Goal: Information Seeking & Learning: Learn about a topic

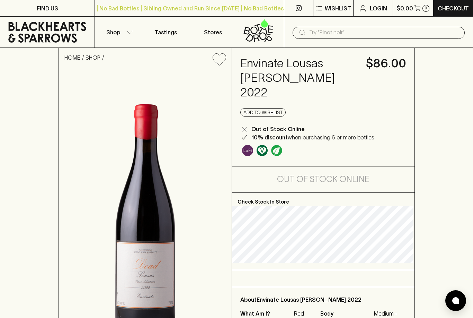
click at [316, 31] on input "text" at bounding box center [385, 32] width 150 height 11
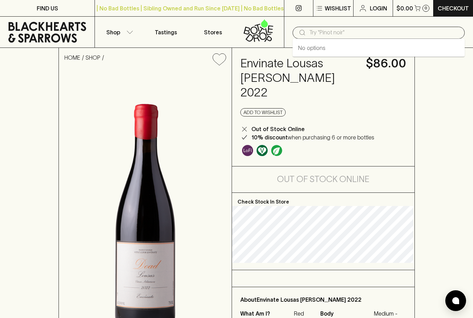
click at [315, 35] on input "text" at bounding box center [385, 32] width 150 height 11
type input "Envínate"
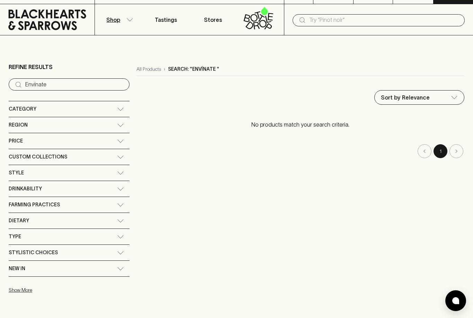
scroll to position [14, 0]
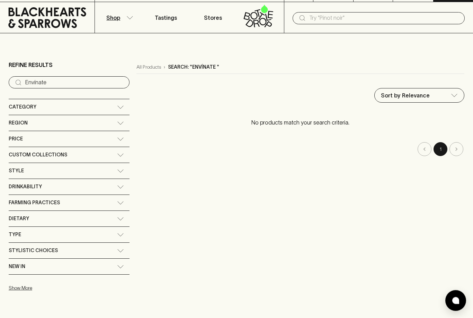
click at [43, 252] on span "Stylistic Choices" at bounding box center [33, 250] width 49 height 9
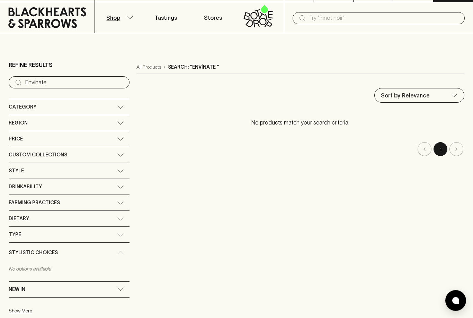
scroll to position [15, 0]
click at [21, 173] on span "Style" at bounding box center [16, 170] width 15 height 9
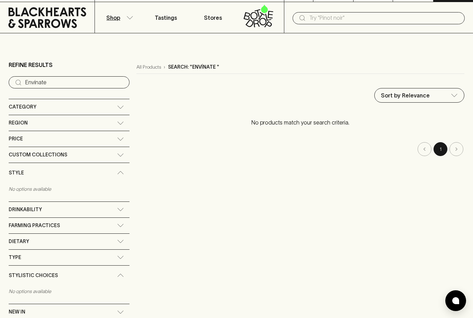
click at [30, 107] on span "Category" at bounding box center [23, 107] width 28 height 9
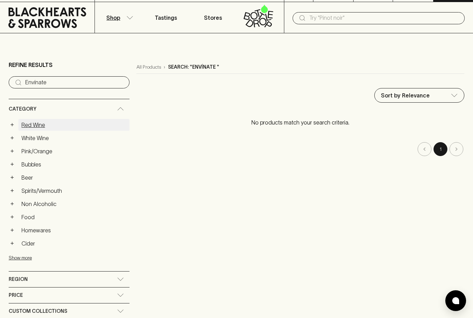
click at [27, 128] on link "Red Wine" at bounding box center [73, 125] width 111 height 12
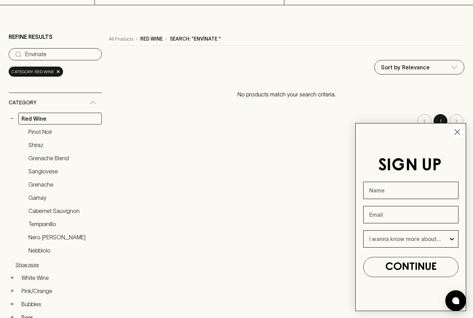
scroll to position [44, 0]
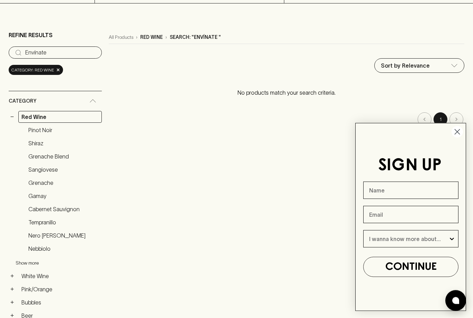
click at [29, 264] on button "Show more" at bounding box center [61, 263] width 91 height 14
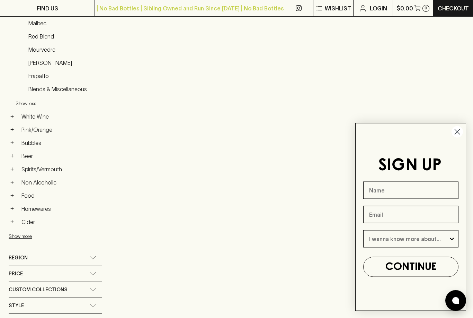
scroll to position [336, 0]
click at [25, 257] on span "Region" at bounding box center [18, 257] width 19 height 9
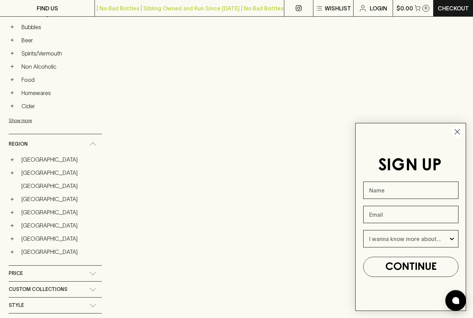
scroll to position [452, 0]
click at [15, 249] on button "+" at bounding box center [12, 250] width 7 height 7
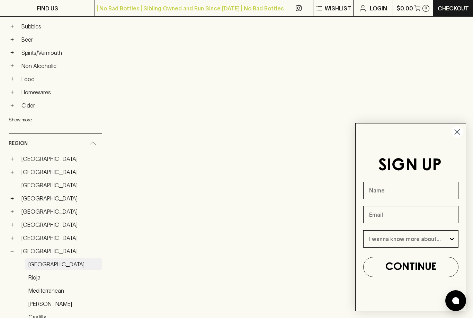
click at [37, 264] on link "Valencia" at bounding box center [63, 264] width 77 height 12
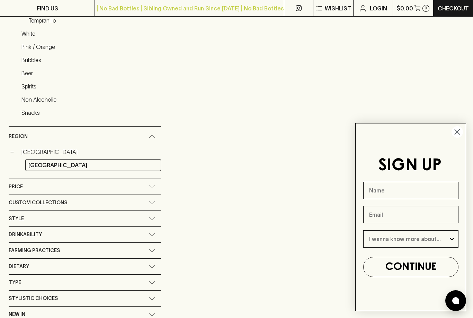
scroll to position [178, 0]
click at [454, 130] on circle "Close dialog" at bounding box center [457, 131] width 11 height 11
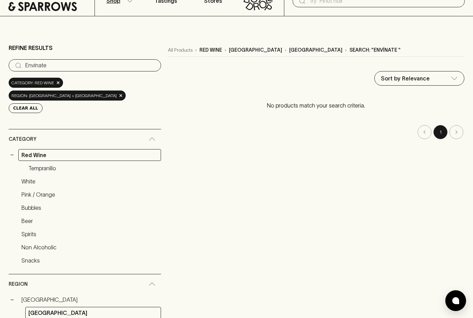
scroll to position [0, 0]
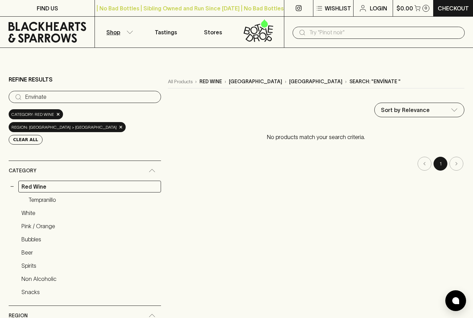
click at [289, 80] on p "spain" at bounding box center [315, 81] width 53 height 7
click at [289, 82] on p "spain" at bounding box center [315, 81] width 53 height 7
click at [236, 73] on div "Refine Results ​ Envínate Category: red wine × region: spain > valencia × Clear…" at bounding box center [237, 299] width 456 height 458
click at [47, 35] on icon at bounding box center [47, 32] width 78 height 21
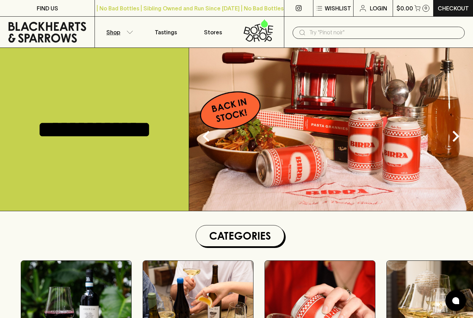
click at [129, 33] on icon "button" at bounding box center [130, 32] width 7 height 3
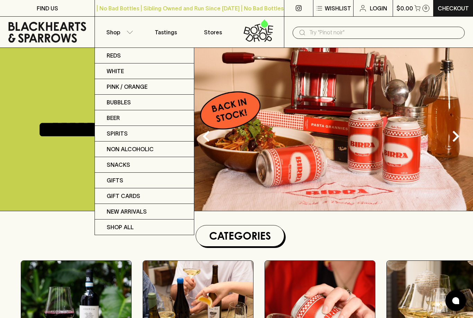
click at [123, 32] on div at bounding box center [236, 159] width 473 height 318
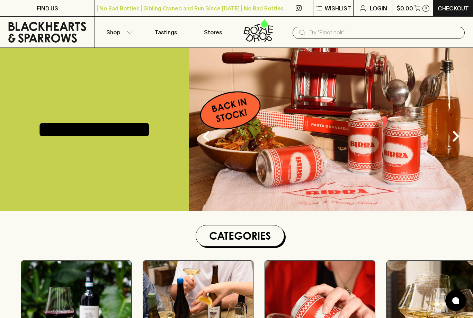
click at [125, 33] on button "Shop" at bounding box center [118, 32] width 47 height 31
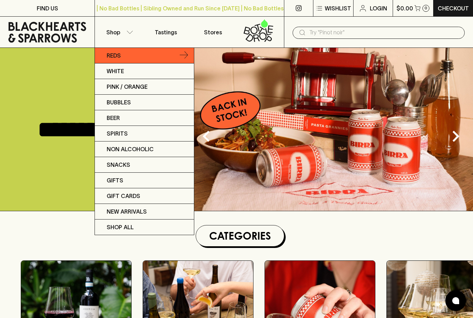
click at [113, 55] on p "Reds" at bounding box center [114, 55] width 14 height 8
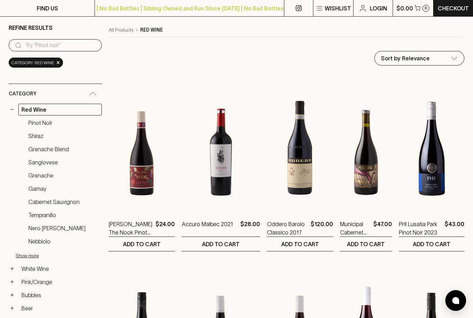
scroll to position [52, 0]
click at [28, 256] on button "Show more" at bounding box center [61, 256] width 91 height 14
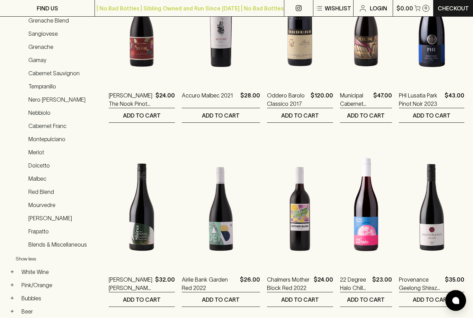
scroll to position [179, 0]
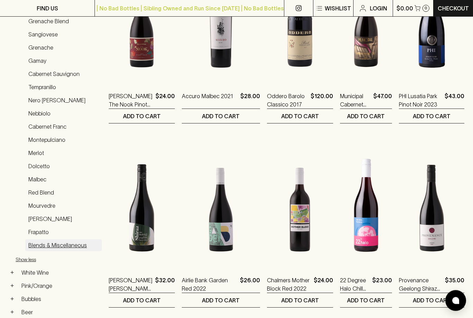
click at [45, 246] on link "Blends & Miscellaneous" at bounding box center [63, 246] width 77 height 12
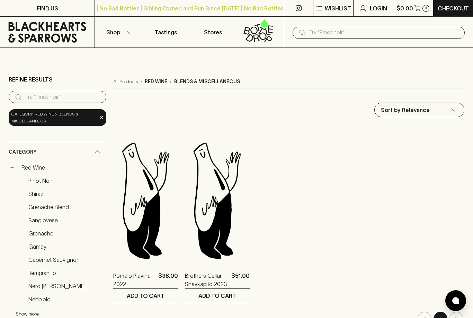
click at [159, 79] on p "red wine" at bounding box center [156, 81] width 23 height 7
click at [155, 84] on p "red wine" at bounding box center [156, 81] width 23 height 7
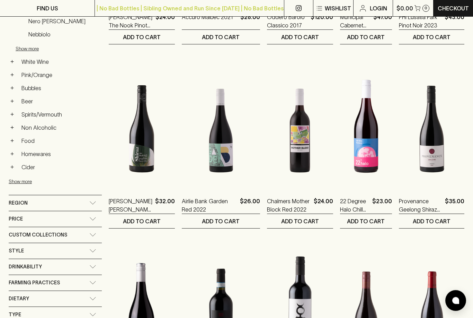
scroll to position [260, 0]
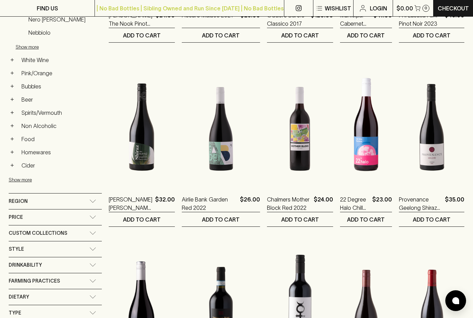
click at [24, 200] on span "Region" at bounding box center [18, 201] width 19 height 9
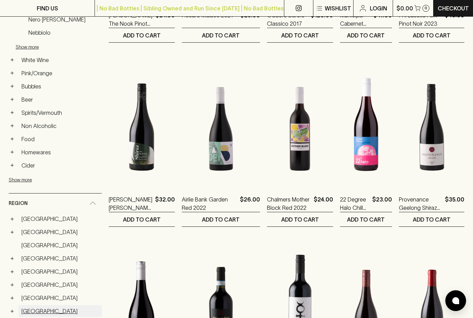
click at [28, 311] on link "Spain" at bounding box center [60, 311] width 84 height 12
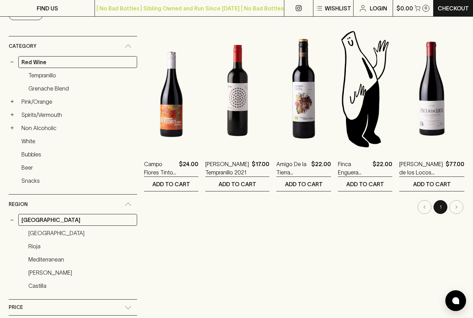
scroll to position [106, 0]
